Goal: Task Accomplishment & Management: Complete application form

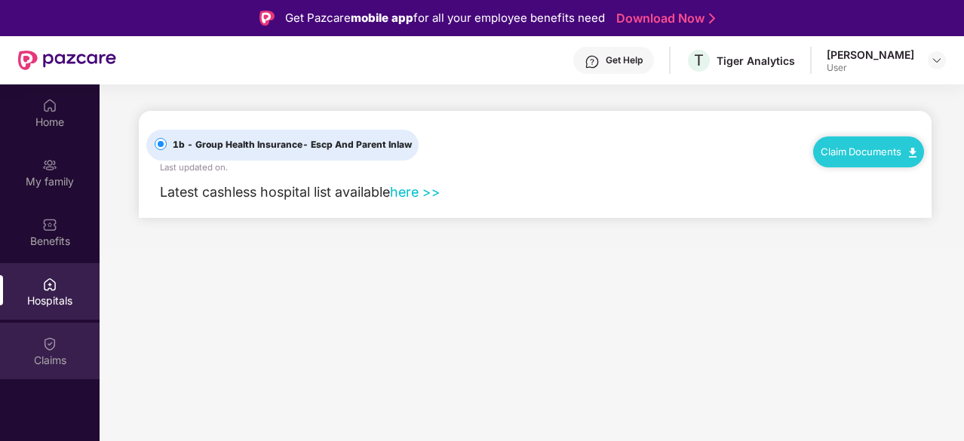
click at [48, 342] on img at bounding box center [49, 343] width 15 height 15
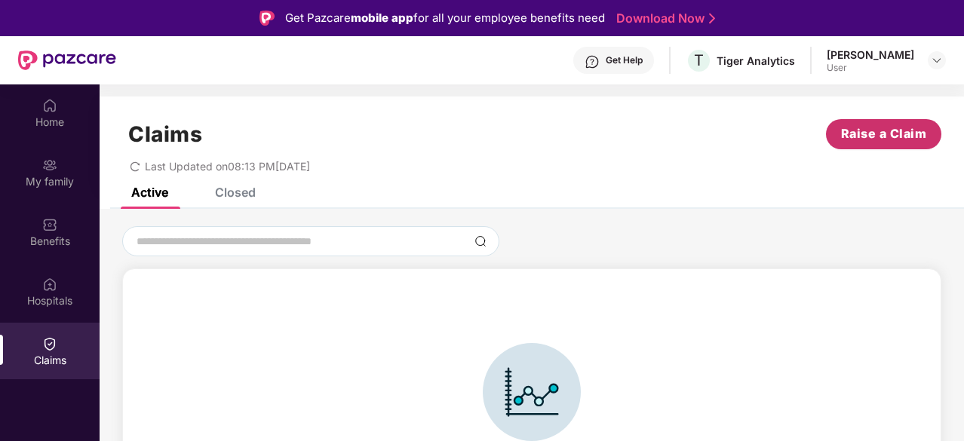
click at [890, 130] on span "Raise a Claim" at bounding box center [884, 133] width 86 height 19
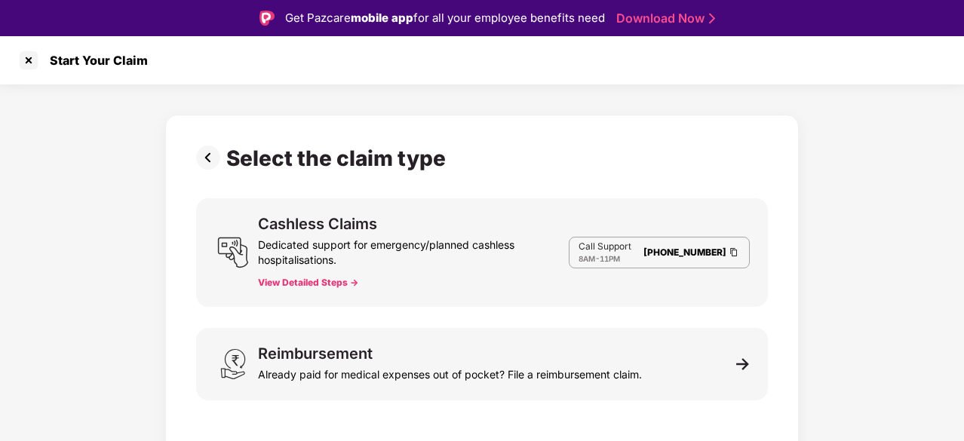
scroll to position [36, 0]
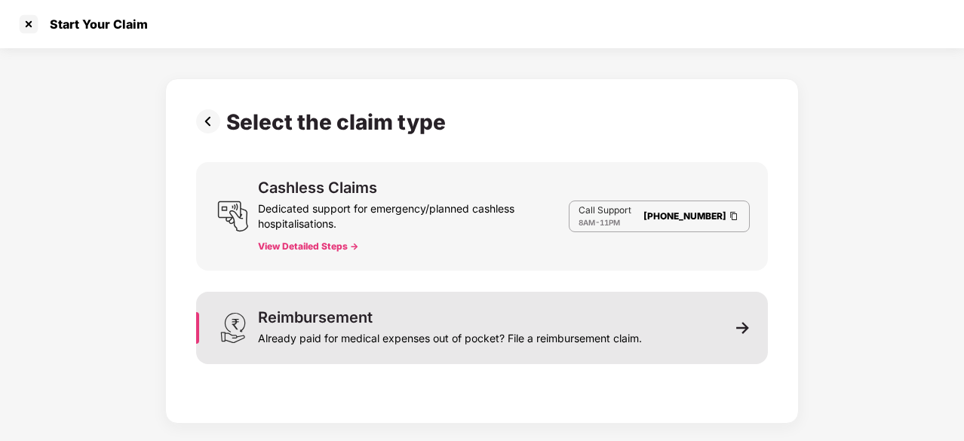
click at [716, 330] on div "Reimbursement Already paid for medical expenses out of pocket? File a reimburse…" at bounding box center [482, 328] width 572 height 72
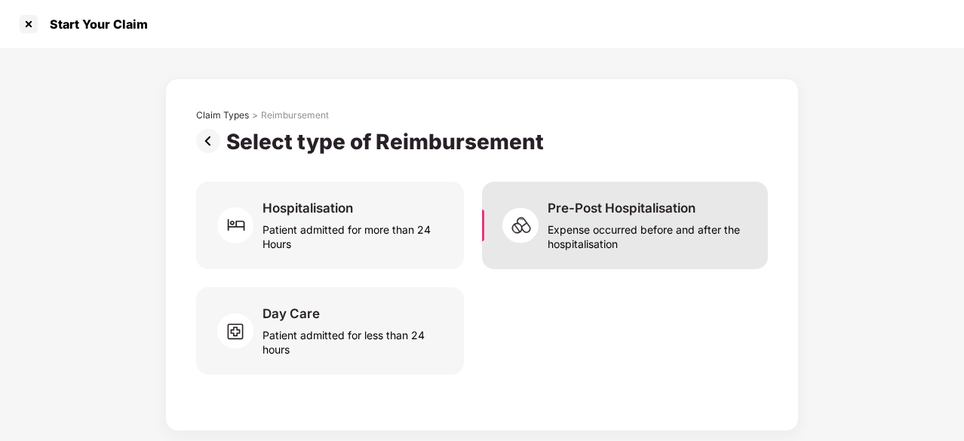
click at [607, 239] on div "Expense occurred before and after the hospitalisation" at bounding box center [648, 233] width 202 height 35
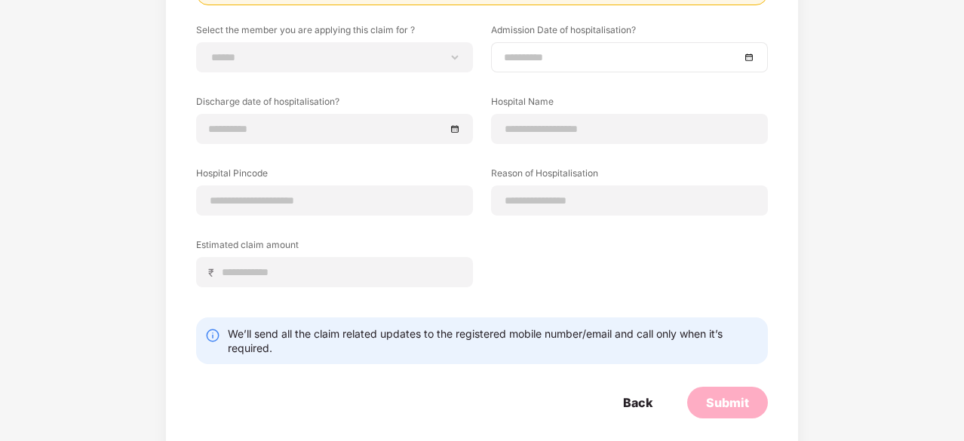
scroll to position [241, 0]
